Goal: Task Accomplishment & Management: Manage account settings

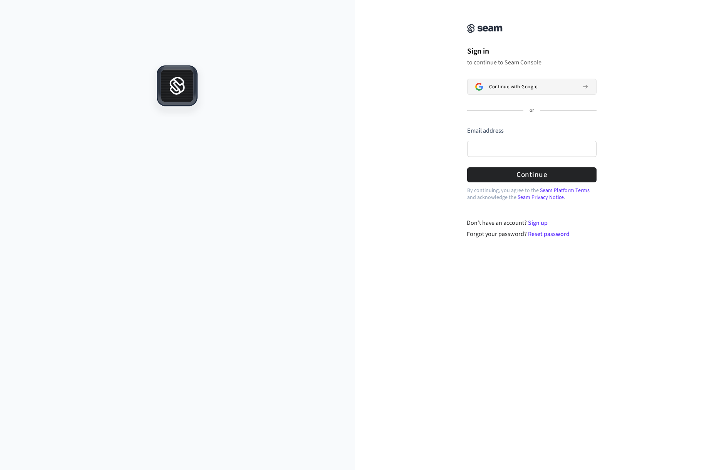
click at [510, 89] on span "Continue with Google" at bounding box center [513, 87] width 48 height 6
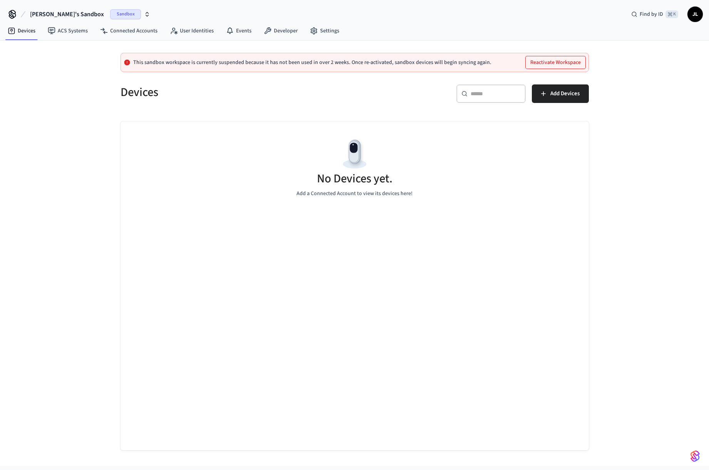
click at [67, 12] on span "[PERSON_NAME]'s Sandbox" at bounding box center [67, 14] width 74 height 9
click at [696, 15] on span "JL" at bounding box center [695, 14] width 14 height 14
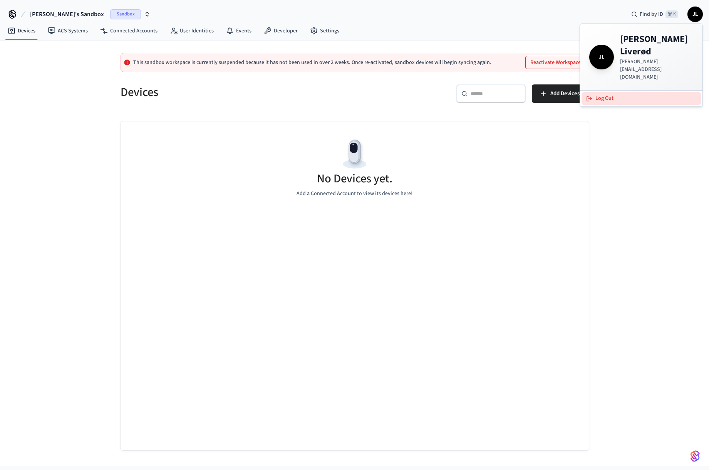
click at [640, 92] on button "Log Out" at bounding box center [641, 98] width 119 height 13
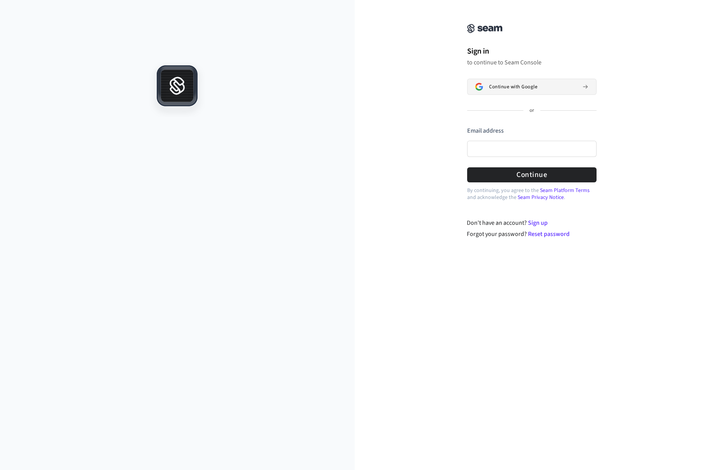
click at [519, 94] on button "Continue with Google" at bounding box center [531, 87] width 129 height 16
